Goal: Register for event/course

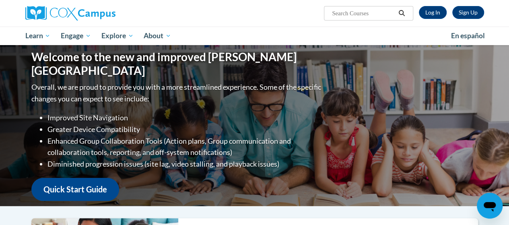
click at [417, 14] on div "Sign Up Log In" at bounding box center [448, 12] width 71 height 13
click at [430, 14] on link "Log In" at bounding box center [433, 12] width 28 height 13
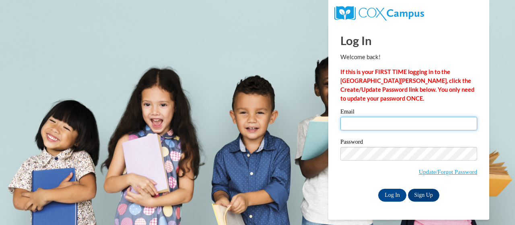
click at [376, 122] on input "Email" at bounding box center [409, 124] width 137 height 14
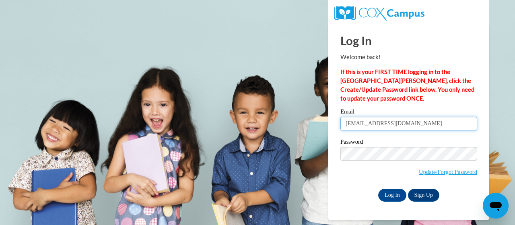
type input "jarred.jones114@gmail.com"
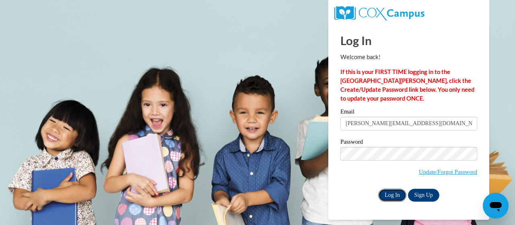
click at [395, 191] on input "Log In" at bounding box center [392, 195] width 28 height 13
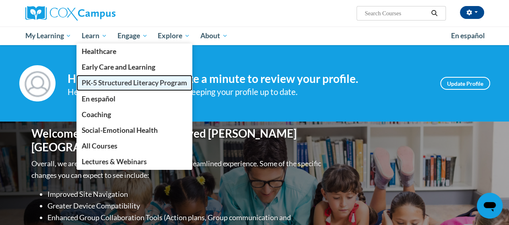
click at [137, 84] on span "PK-5 Structured Literacy Program" at bounding box center [134, 82] width 105 height 8
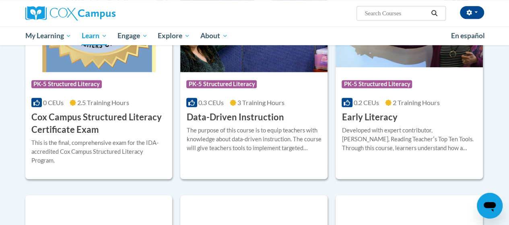
scroll to position [301, 0]
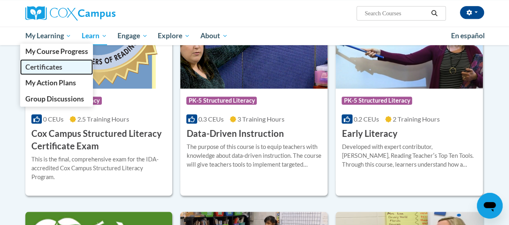
click at [55, 70] on span "Certificates" at bounding box center [43, 67] width 37 height 8
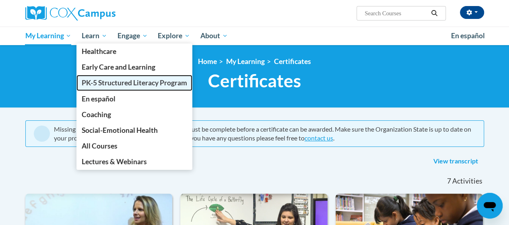
click at [121, 85] on span "PK-5 Structured Literacy Program" at bounding box center [134, 82] width 105 height 8
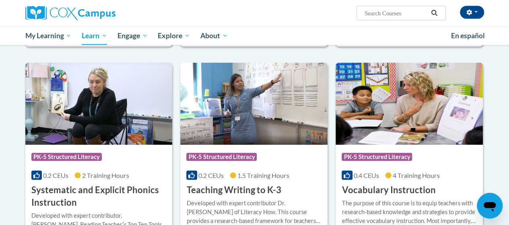
scroll to position [860, 0]
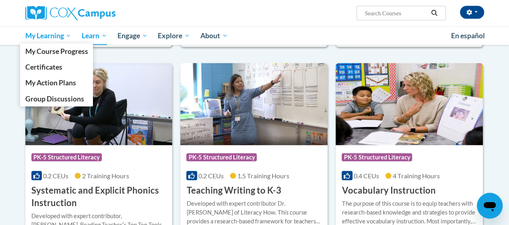
click at [45, 32] on span "My Learning" at bounding box center [48, 36] width 46 height 10
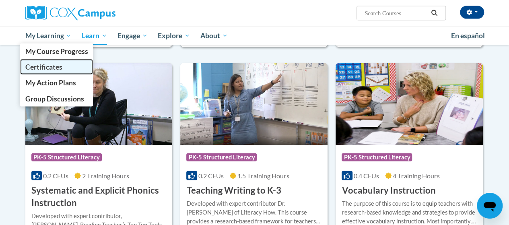
click at [49, 68] on span "Certificates" at bounding box center [43, 67] width 37 height 8
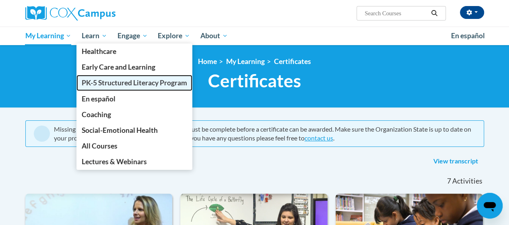
click at [102, 85] on span "PK-5 Structured Literacy Program" at bounding box center [134, 82] width 105 height 8
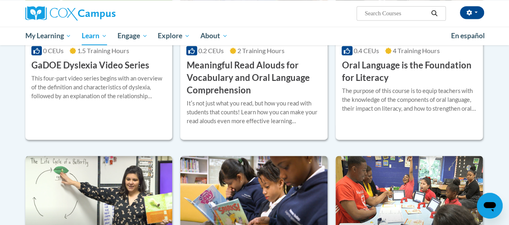
scroll to position [575, 0]
click at [388, 84] on div "More Info Enroll The purpose of this course is to equip teachers with the knowl…" at bounding box center [409, 104] width 147 height 41
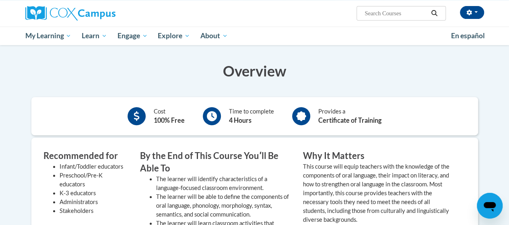
scroll to position [60, 0]
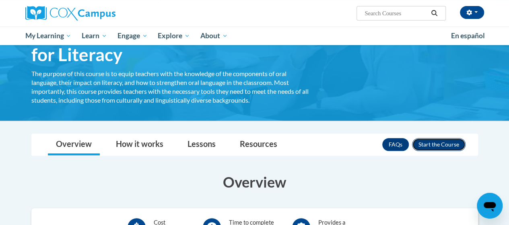
click at [434, 145] on button "Enroll" at bounding box center [439, 144] width 54 height 13
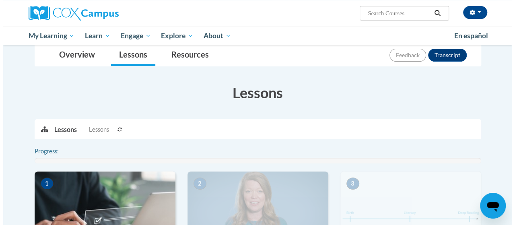
scroll to position [187, 0]
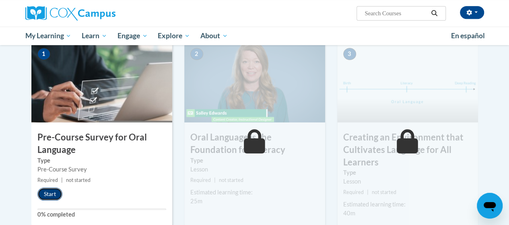
click at [55, 195] on button "Start" at bounding box center [49, 194] width 25 height 13
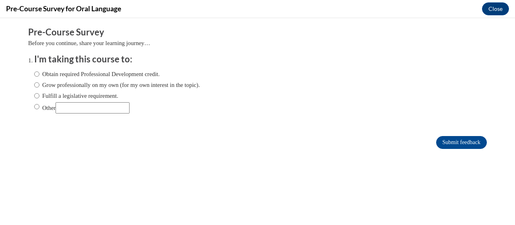
scroll to position [0, 0]
click at [97, 76] on label "Obtain required Professional Development credit." at bounding box center [97, 74] width 126 height 9
click at [39, 76] on input "Obtain required Professional Development credit." at bounding box center [36, 74] width 5 height 9
radio input "true"
click at [445, 149] on form "Pre-Course Survey Before you continue, share your learning journey… I'm taking …" at bounding box center [257, 91] width 459 height 131
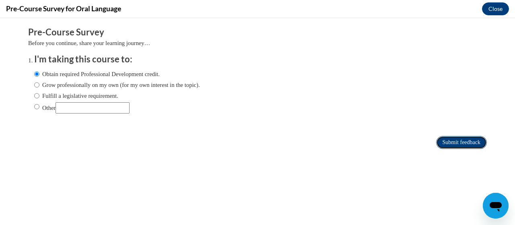
drag, startPoint x: 446, startPoint y: 149, endPoint x: 459, endPoint y: 142, distance: 14.9
click at [459, 142] on input "Submit feedback" at bounding box center [461, 142] width 51 height 13
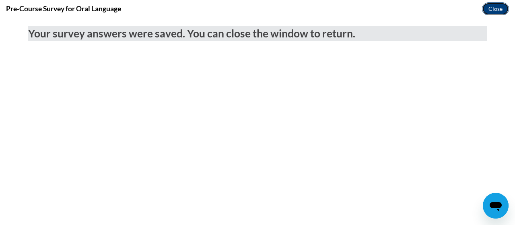
drag, startPoint x: 493, startPoint y: 15, endPoint x: 493, endPoint y: 27, distance: 12.5
click at [493, 15] on button "Close" at bounding box center [495, 8] width 27 height 13
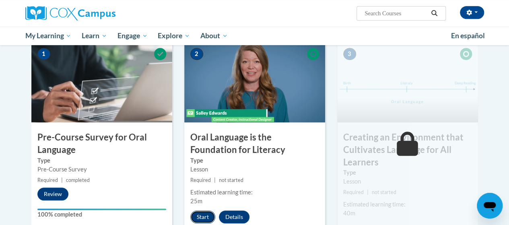
click at [199, 217] on button "Start" at bounding box center [202, 217] width 25 height 13
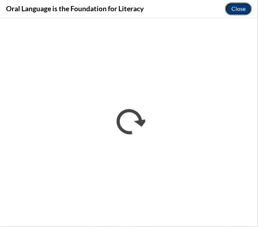
click at [242, 14] on button "Close" at bounding box center [238, 8] width 27 height 13
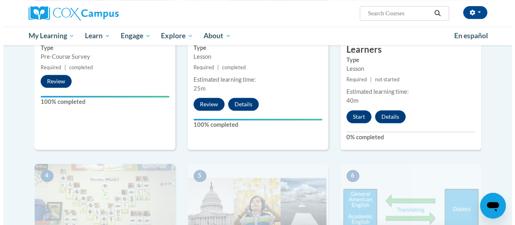
scroll to position [302, 0]
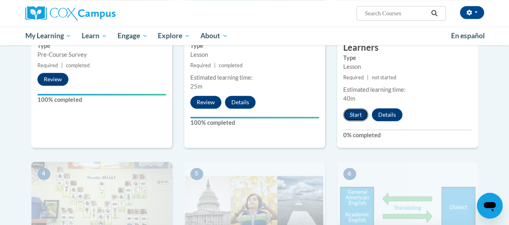
click at [362, 111] on button "Start" at bounding box center [355, 114] width 25 height 13
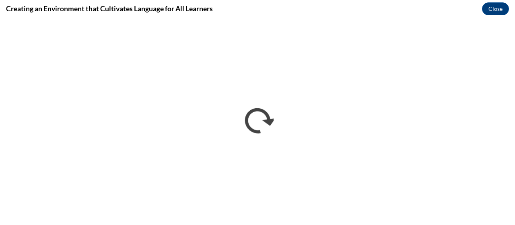
scroll to position [0, 0]
